Goal: Transaction & Acquisition: Purchase product/service

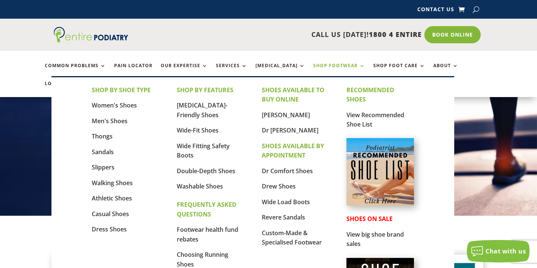
click at [345, 66] on link "Shop Footwear" at bounding box center [340, 71] width 52 height 16
click at [126, 106] on link "Women's Shoes" at bounding box center [114, 105] width 45 height 8
